Goal: Navigation & Orientation: Find specific page/section

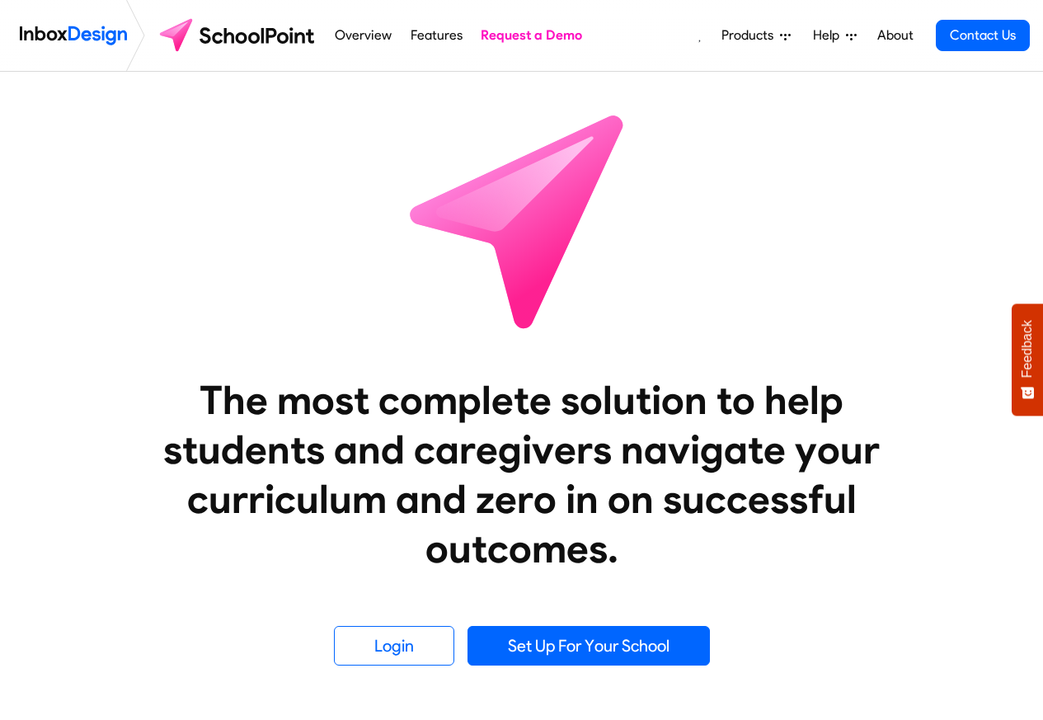
scroll to position [693, 0]
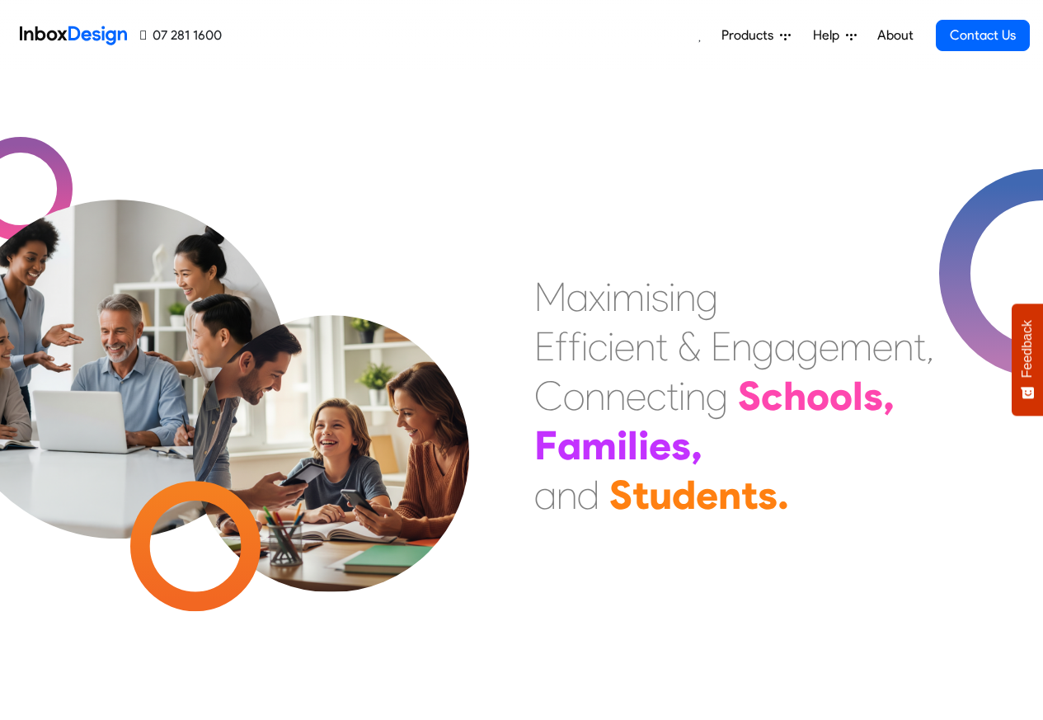
click at [730, 33] on span "Products" at bounding box center [750, 36] width 59 height 20
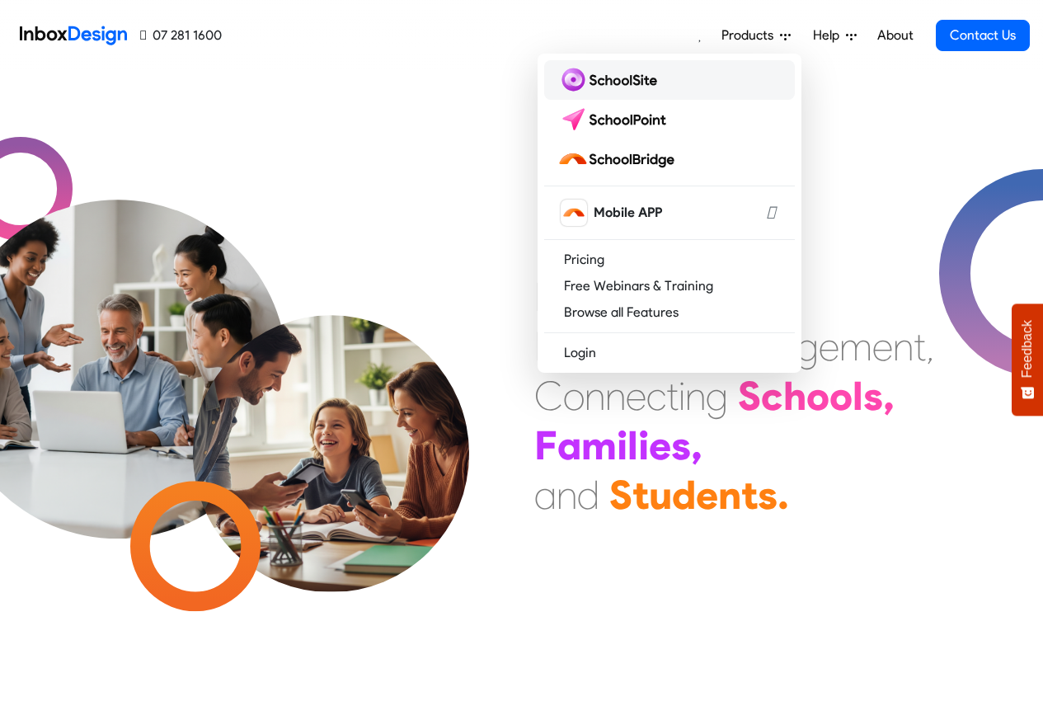
click at [615, 82] on img at bounding box center [610, 80] width 106 height 26
